Goal: Task Accomplishment & Management: Manage account settings

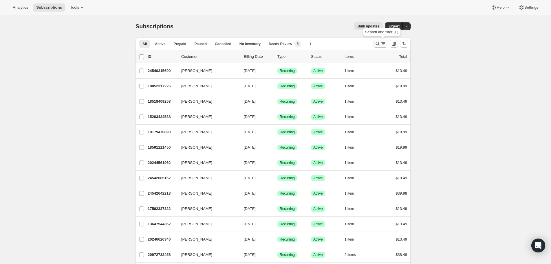
click at [378, 40] on button "Search and filter results" at bounding box center [380, 44] width 14 height 8
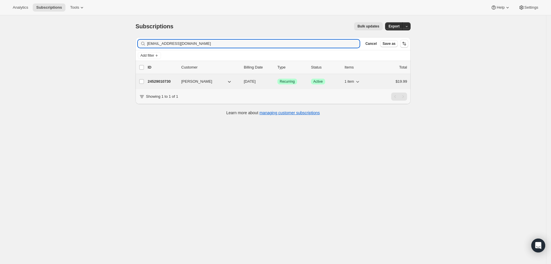
type input "[EMAIL_ADDRESS][DOMAIN_NAME]"
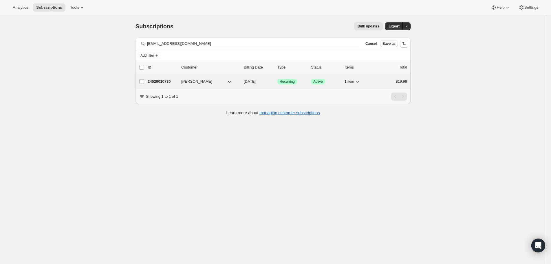
click at [160, 79] on p "24529010730" at bounding box center [162, 82] width 29 height 6
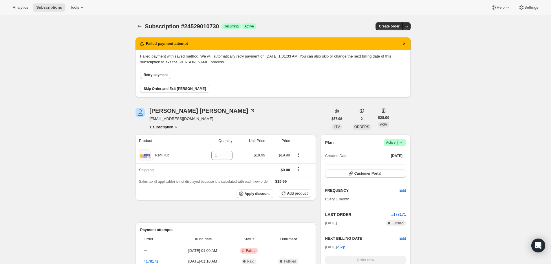
click at [432, 170] on div "Subscription #24529010730. This page is ready Subscription #24529010730 Success…" at bounding box center [273, 226] width 546 height 422
click at [156, 77] on button "Retry payment" at bounding box center [155, 75] width 31 height 8
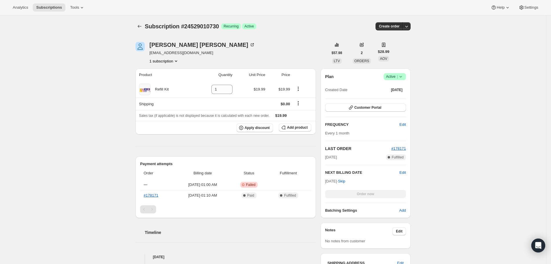
click at [279, 46] on div "Sara Andrews hello@wanderfulboxes.com 1 subscription" at bounding box center [231, 53] width 193 height 22
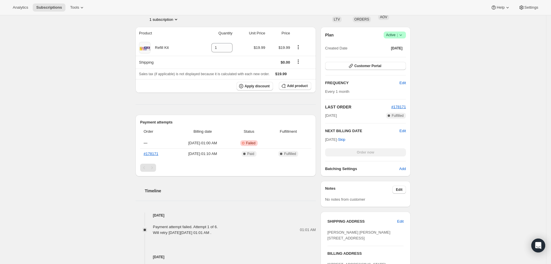
scroll to position [129, 0]
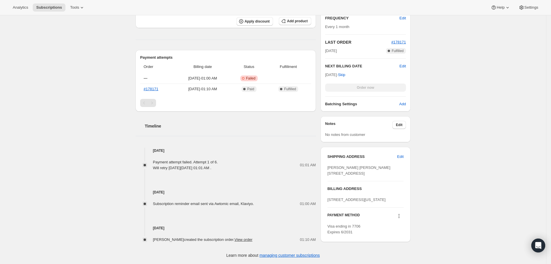
click at [471, 141] on div "Subscription #24529010730. This page is ready Subscription #24529010730 Success…" at bounding box center [273, 87] width 546 height 356
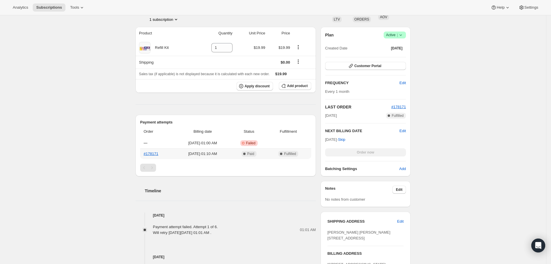
scroll to position [0, 0]
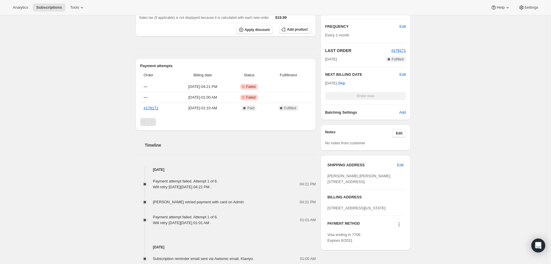
scroll to position [214, 0]
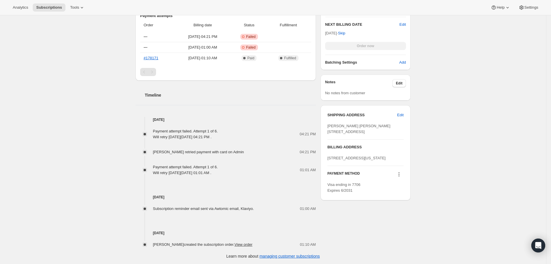
click at [402, 177] on icon at bounding box center [399, 175] width 6 height 6
click at [420, 206] on span "Send link to update card" at bounding box center [400, 208] width 41 height 4
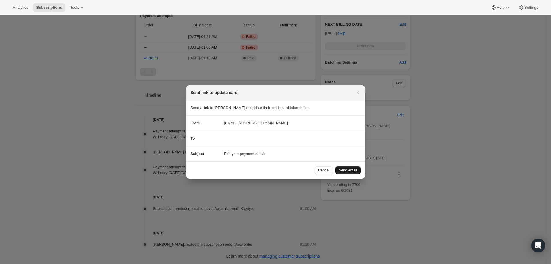
click at [356, 169] on span "Send email" at bounding box center [348, 170] width 18 height 5
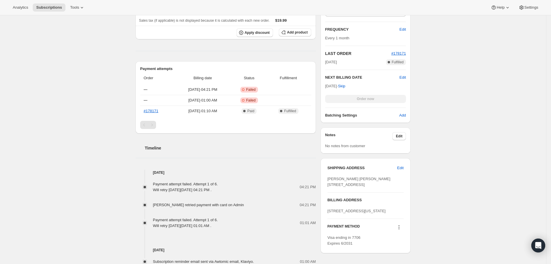
scroll to position [174, 0]
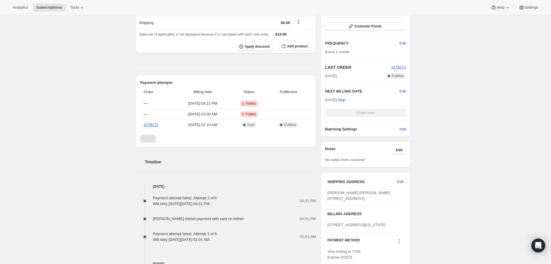
click at [256, 200] on div "04:21 PM" at bounding box center [268, 201] width 95 height 6
